Goal: Information Seeking & Learning: Learn about a topic

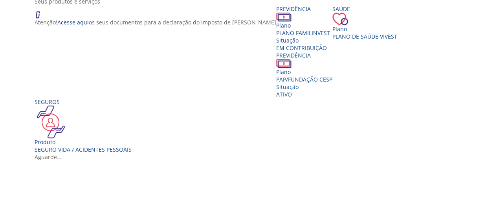
scroll to position [140, 0]
click at [333, 40] on span "Plano de Saúde VIVEST" at bounding box center [365, 35] width 65 height 7
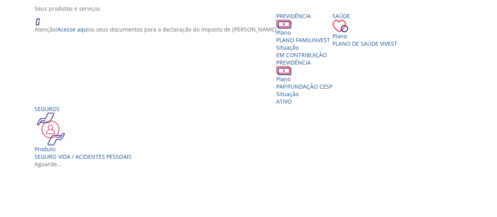
scroll to position [201, 0]
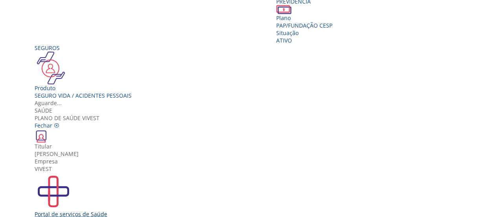
click at [72, 172] on img "Vivest" at bounding box center [54, 191] width 38 height 38
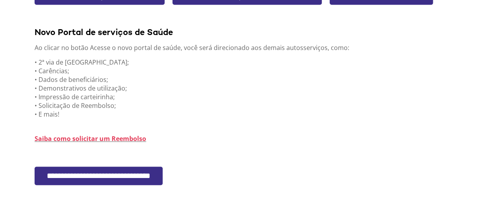
scroll to position [200, 0]
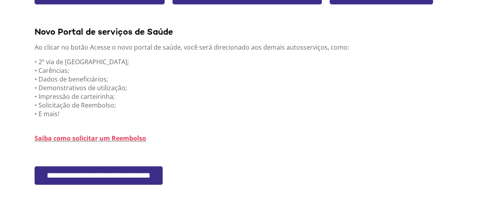
click at [136, 175] on input "**********" at bounding box center [99, 175] width 128 height 18
